Goal: Information Seeking & Learning: Stay updated

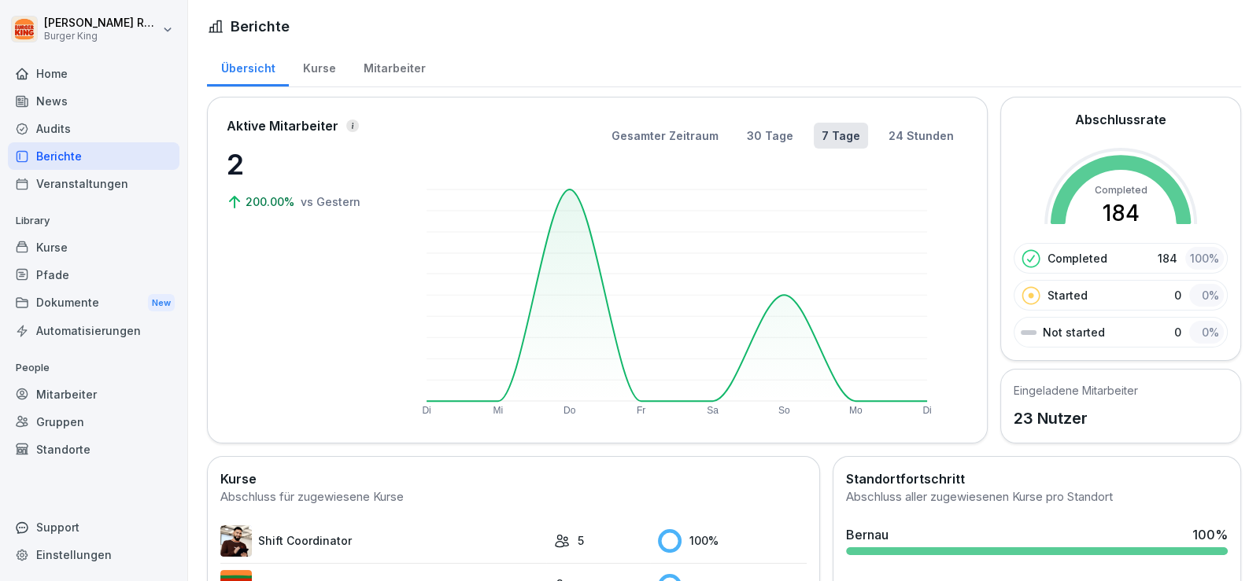
click at [68, 102] on div "News" at bounding box center [94, 101] width 172 height 28
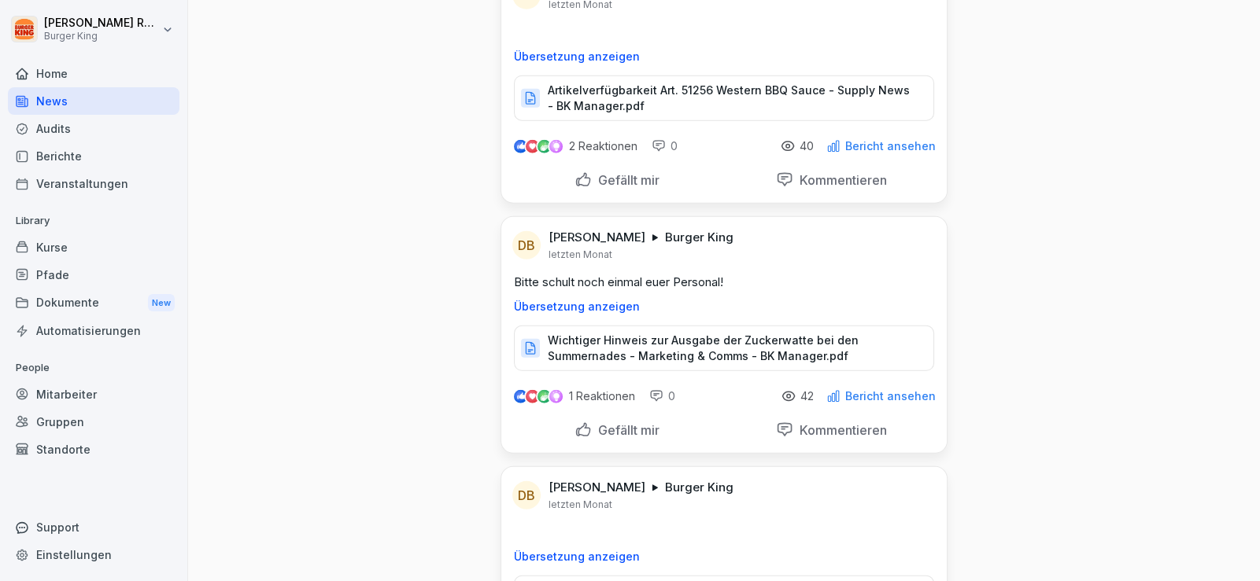
scroll to position [16857, 0]
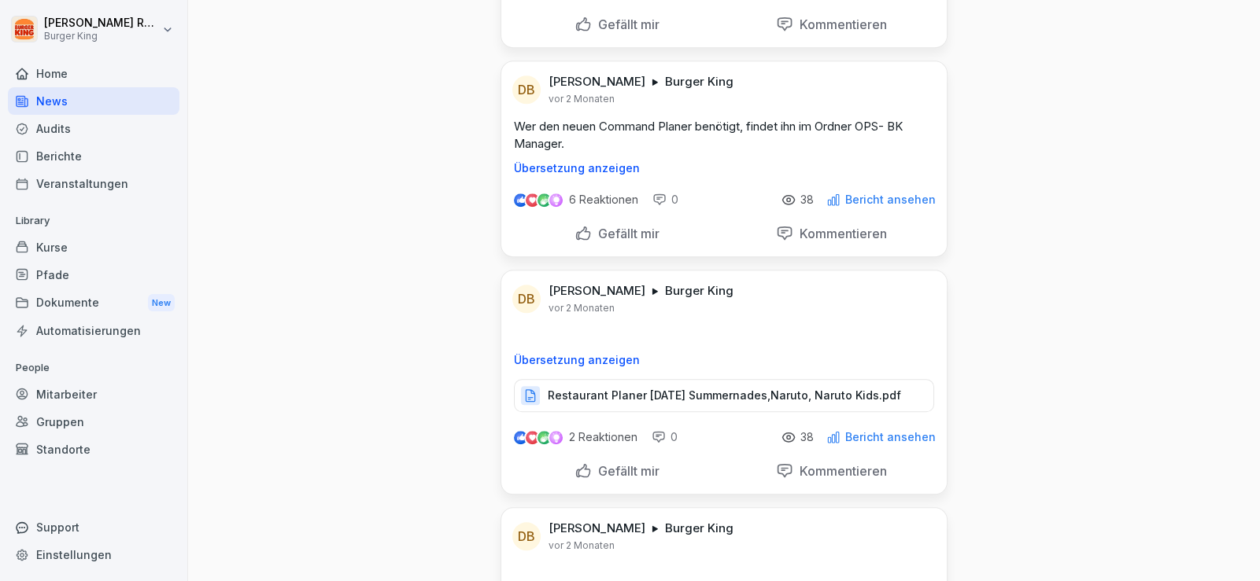
click at [636, 388] on p "Restaurant Planer [DATE] Summernades,Naruto, Naruto Kids.pdf" at bounding box center [724, 396] width 353 height 16
click at [65, 93] on div "News" at bounding box center [94, 101] width 172 height 28
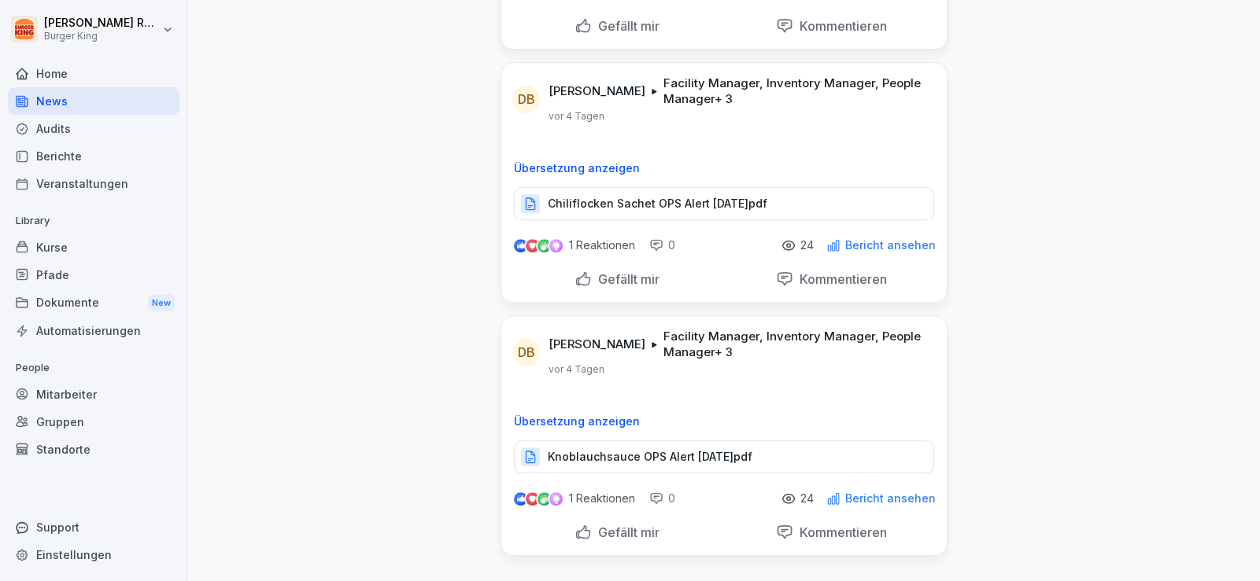
scroll to position [0, 0]
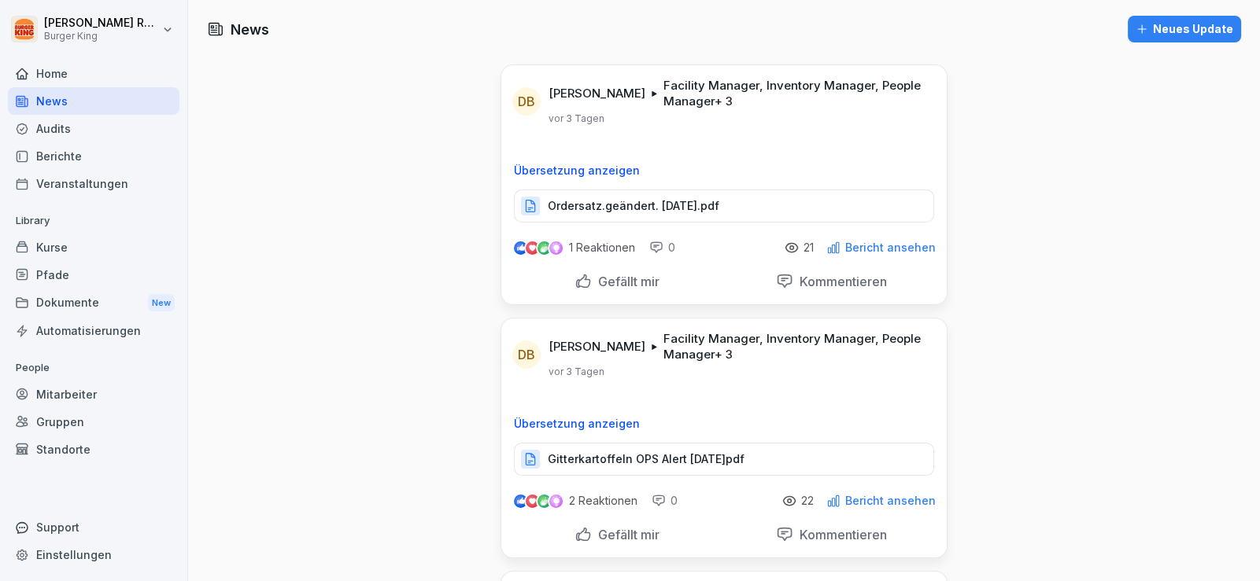
click at [59, 76] on div "Home" at bounding box center [94, 74] width 172 height 28
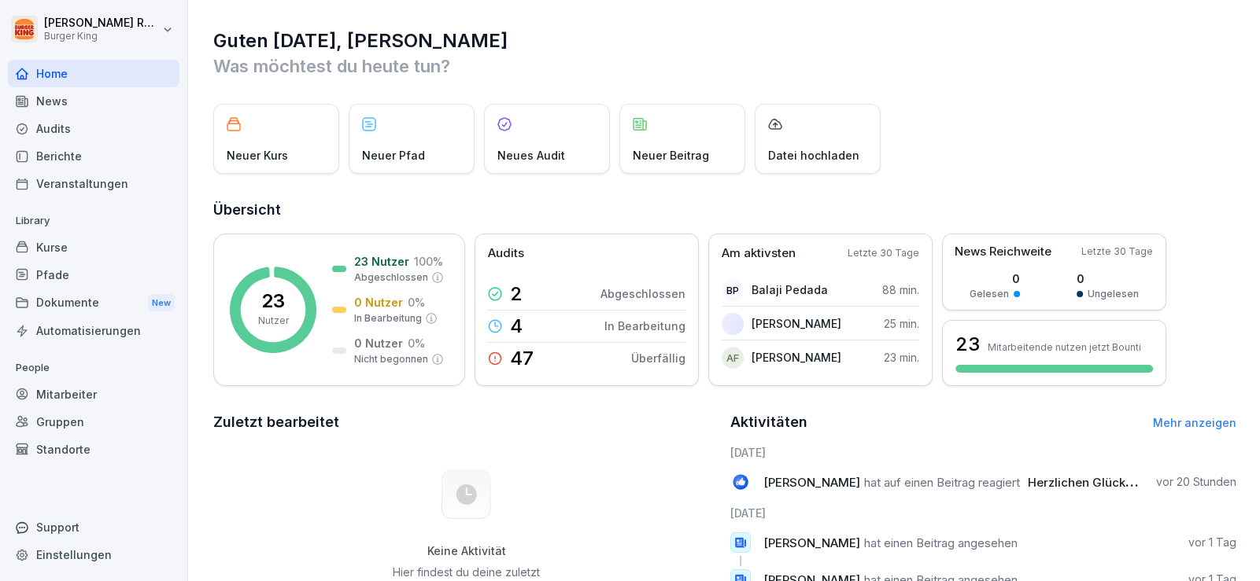
click at [57, 112] on div "News" at bounding box center [94, 101] width 172 height 28
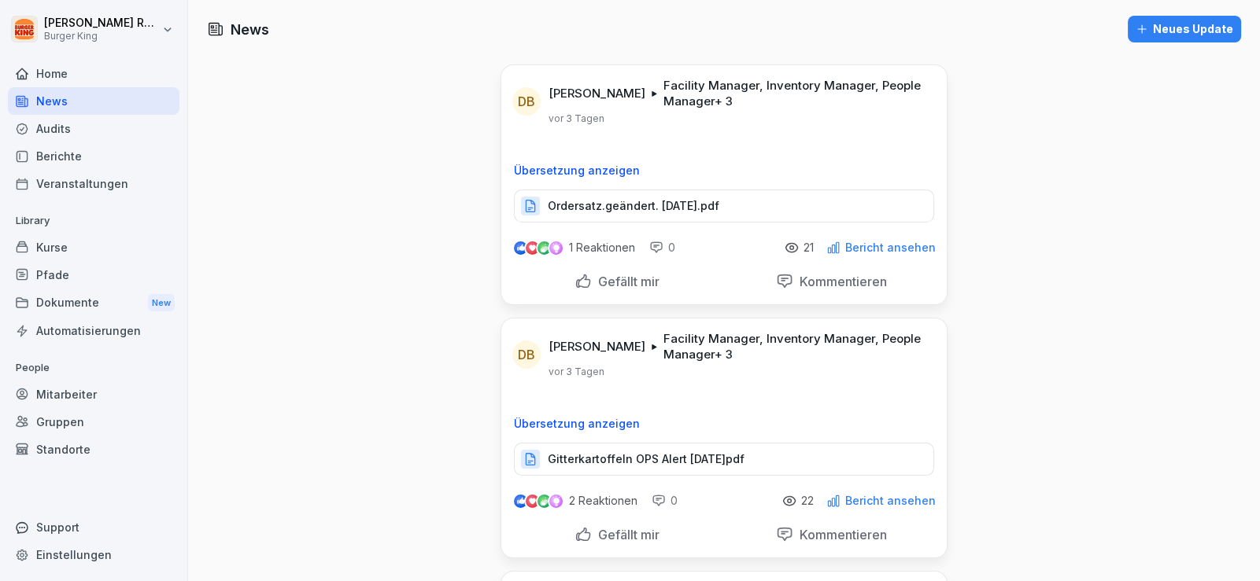
click at [111, 107] on div "News" at bounding box center [94, 101] width 172 height 28
click at [76, 79] on div "Home" at bounding box center [94, 74] width 172 height 28
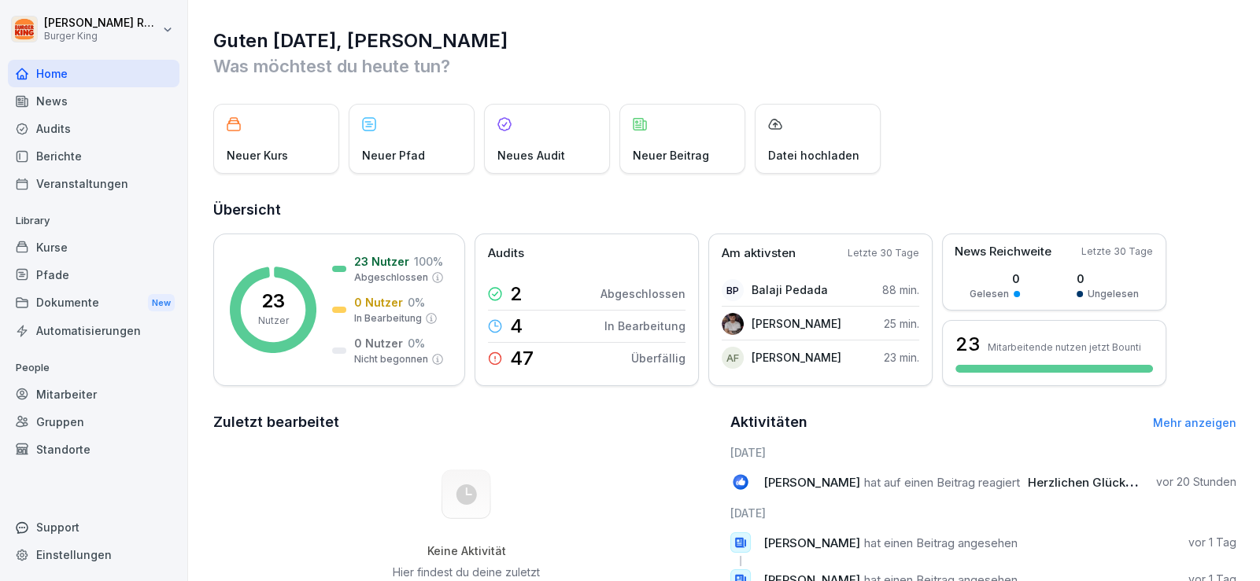
click at [71, 90] on div "News" at bounding box center [94, 101] width 172 height 28
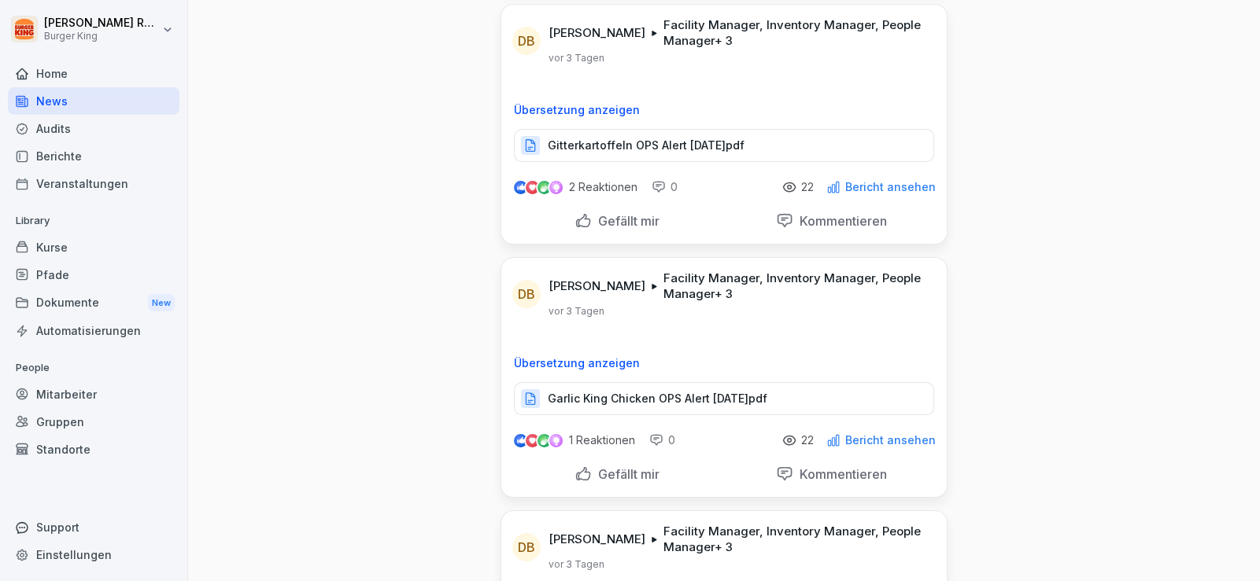
scroll to position [157, 0]
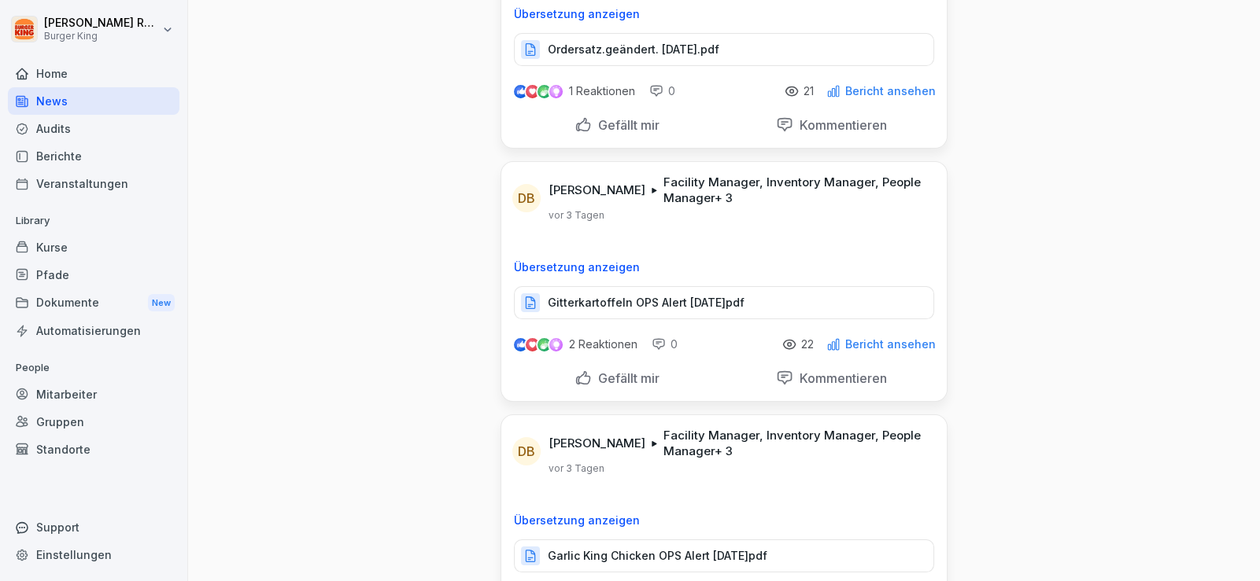
click at [673, 295] on p "Gitterkartoffeln OPS Alert [DATE]pdf" at bounding box center [646, 303] width 197 height 16
click at [61, 76] on div "Home" at bounding box center [94, 74] width 172 height 28
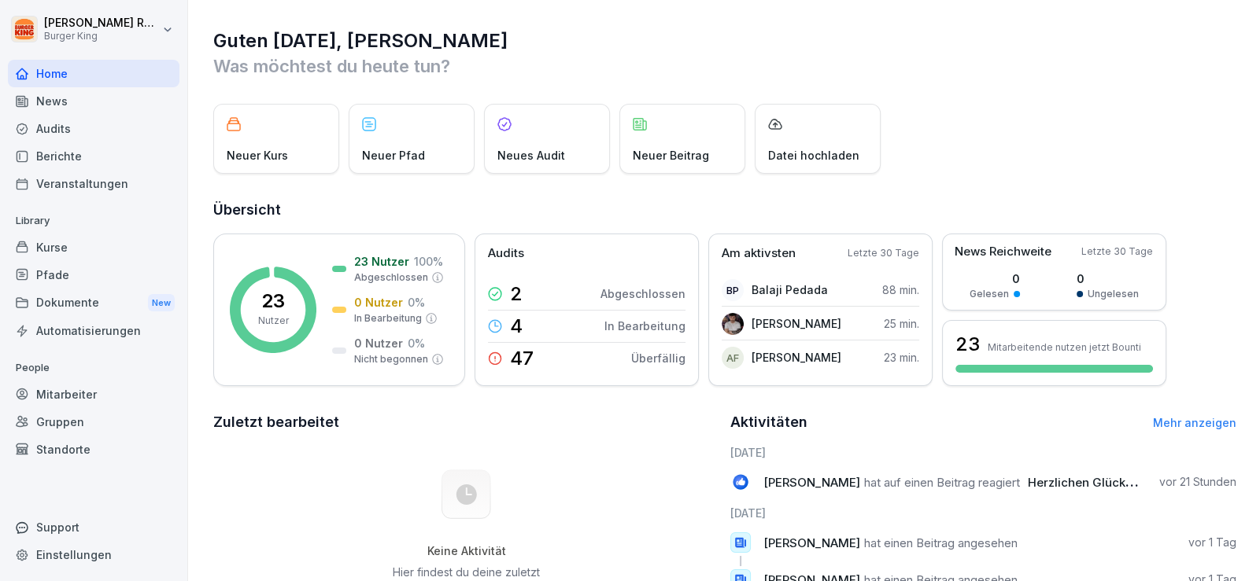
click at [53, 102] on div "News" at bounding box center [94, 101] width 172 height 28
